Goal: Check status: Check status

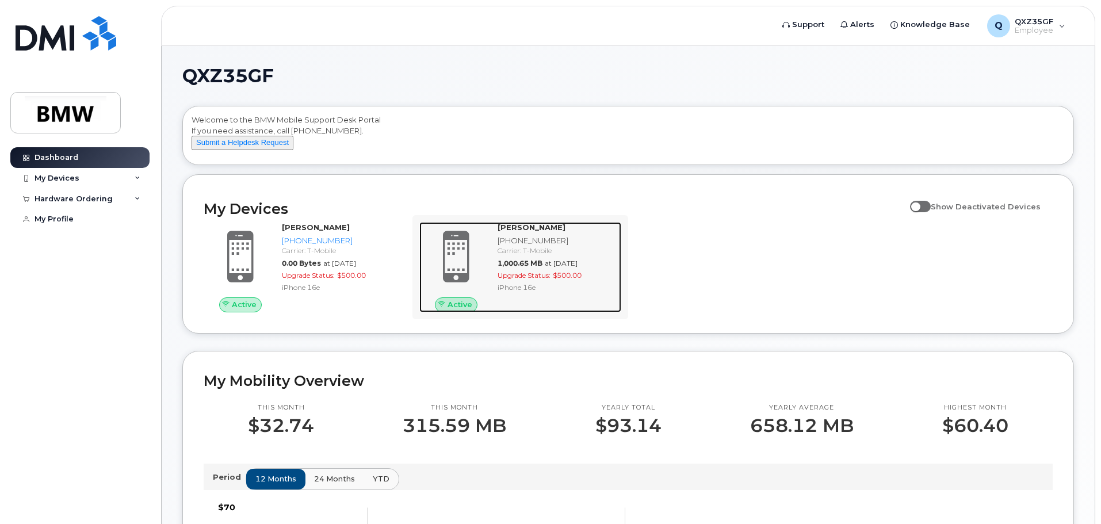
click at [598, 255] on div "Carrier: T-Mobile" at bounding box center [557, 251] width 119 height 10
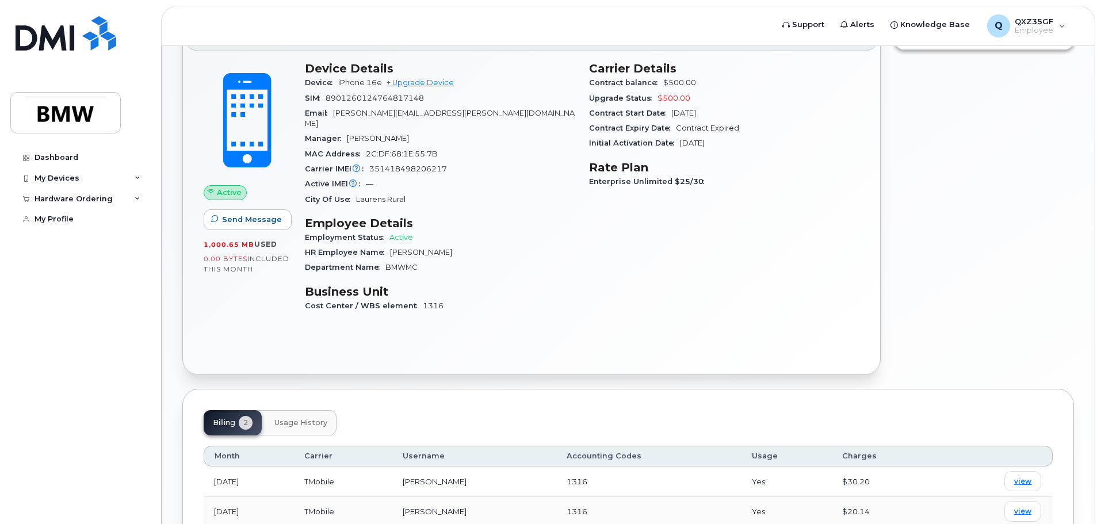
scroll to position [161, 0]
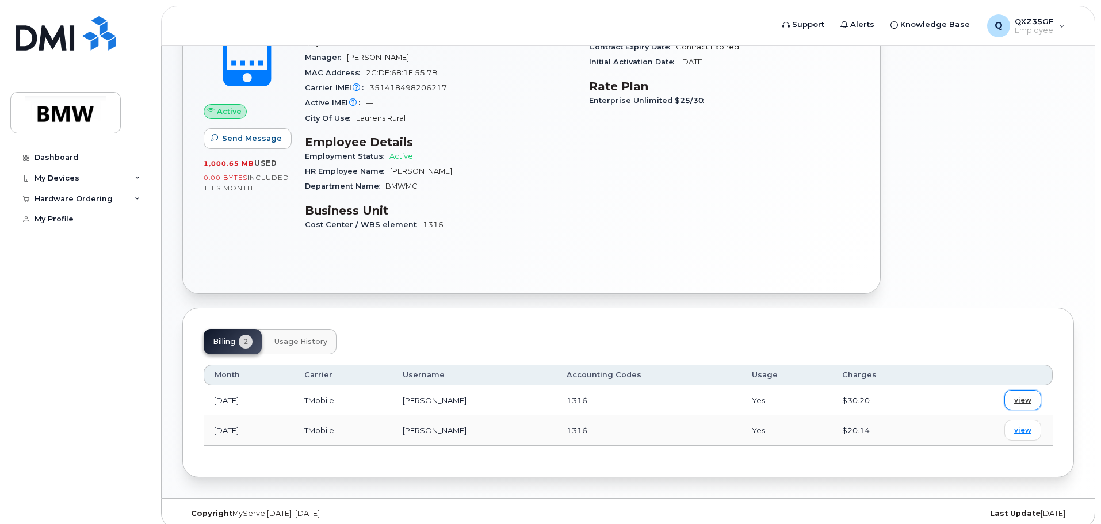
click at [1023, 395] on span "view" at bounding box center [1022, 400] width 17 height 10
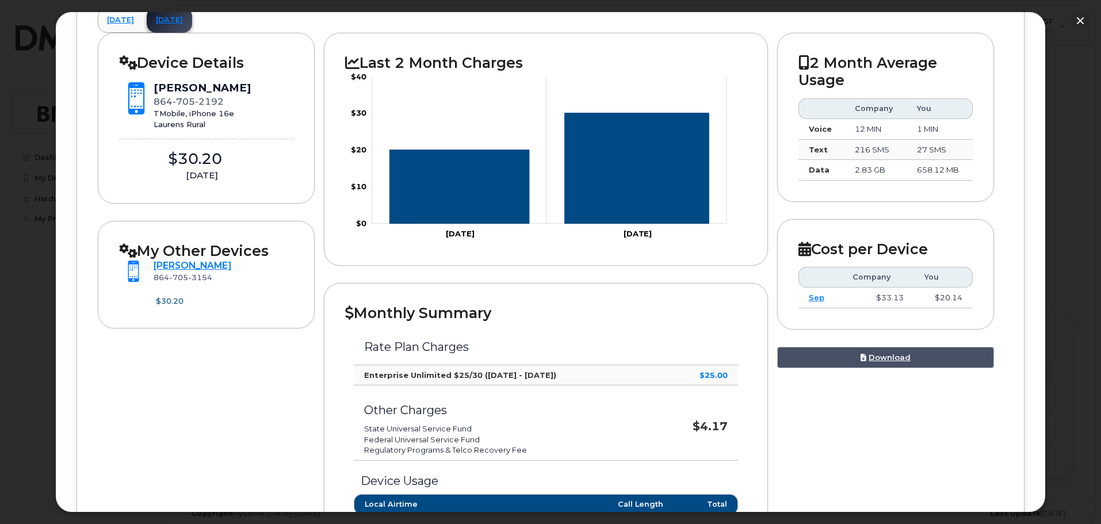
scroll to position [120, 0]
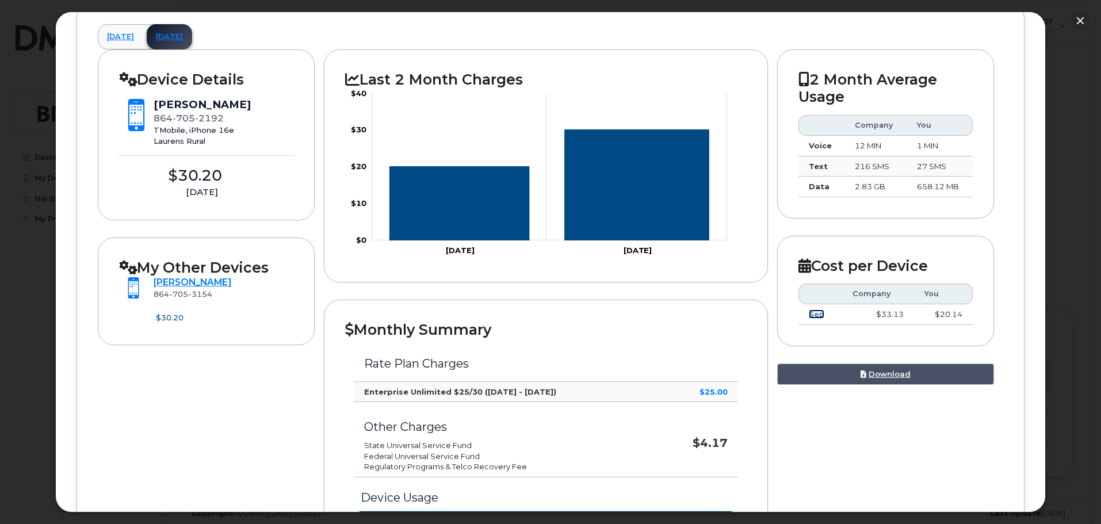
click at [813, 315] on link "Sep" at bounding box center [817, 313] width 16 height 9
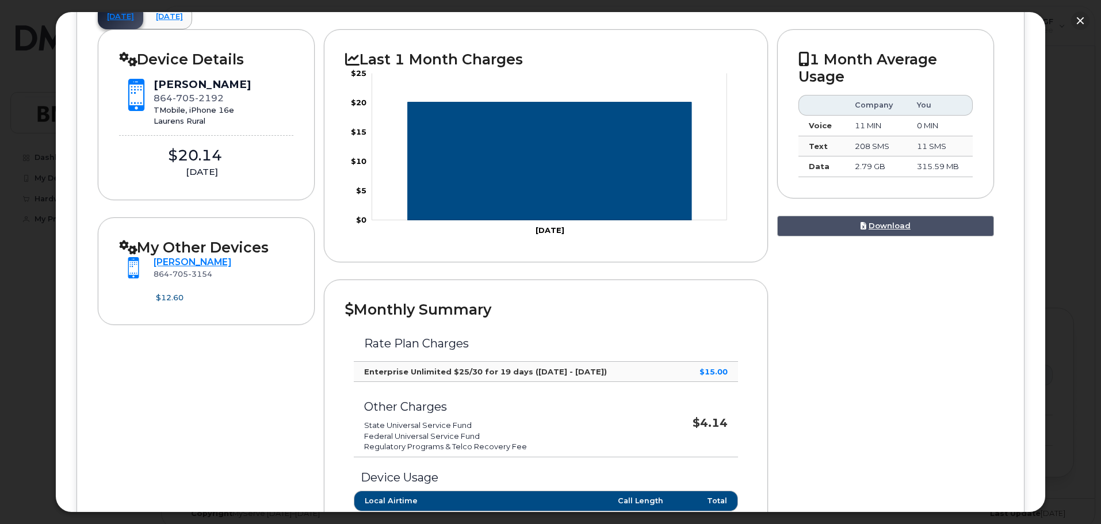
scroll to position [0, 0]
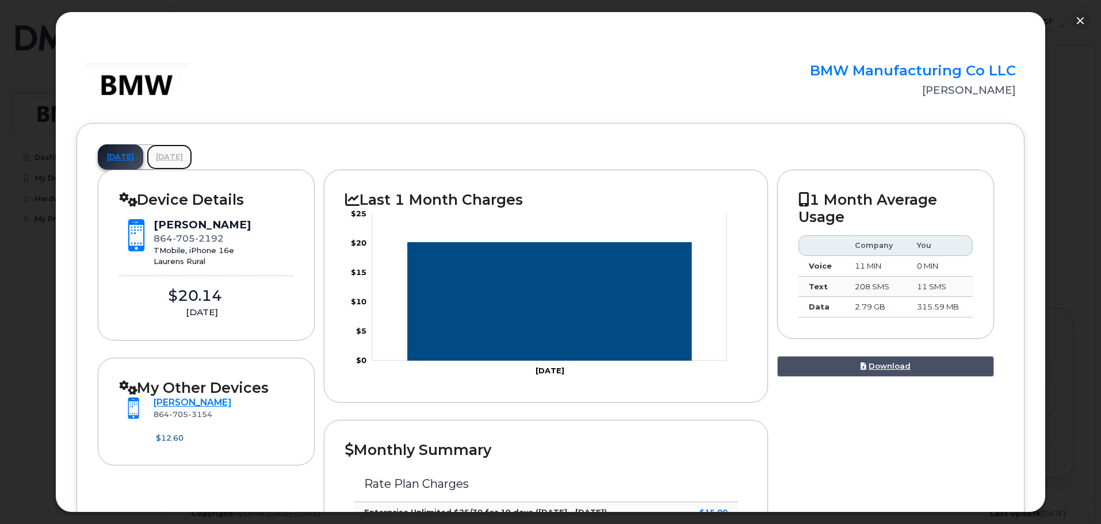
click at [192, 156] on link "[DATE]" at bounding box center [169, 156] width 45 height 25
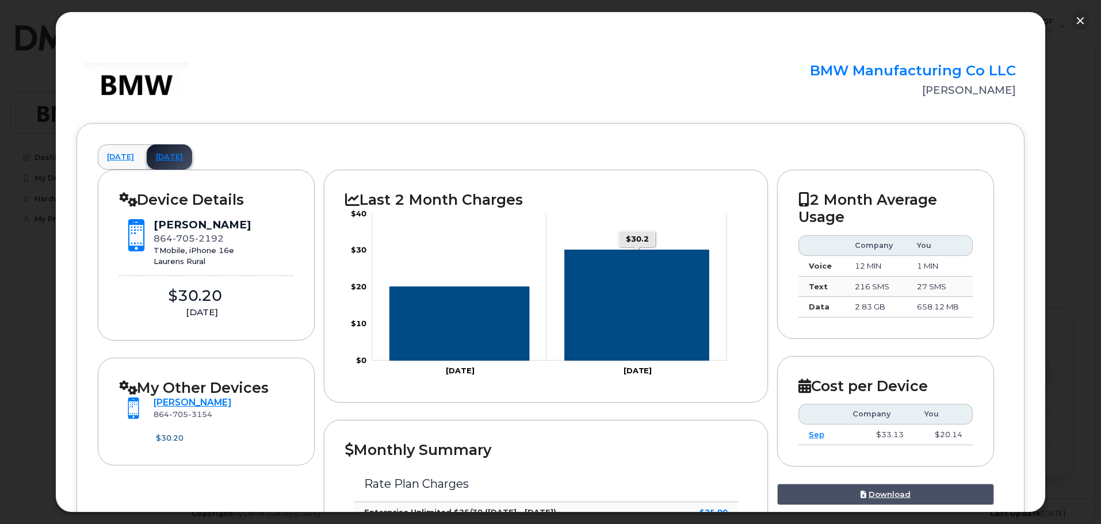
click at [634, 299] on icon "Series" at bounding box center [637, 305] width 144 height 111
